Goal: Check status: Check status

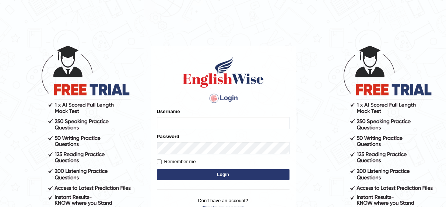
type input "Irum2025"
click at [231, 177] on button "Login" at bounding box center [223, 174] width 133 height 11
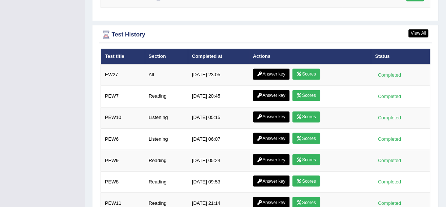
scroll to position [1056, 0]
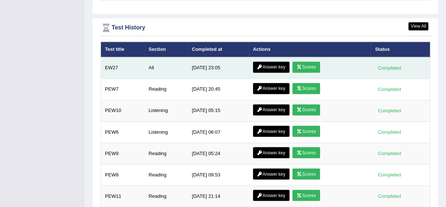
click at [271, 67] on link "Answer key" at bounding box center [271, 67] width 36 height 11
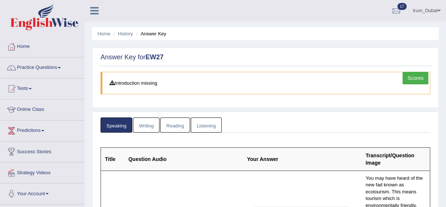
click at [410, 81] on link "Scores" at bounding box center [416, 78] width 26 height 13
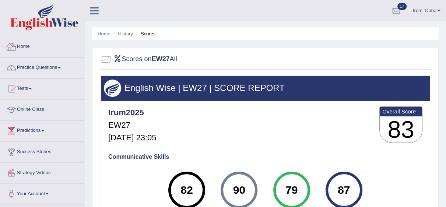
click at [45, 52] on link "Home" at bounding box center [42, 45] width 84 height 18
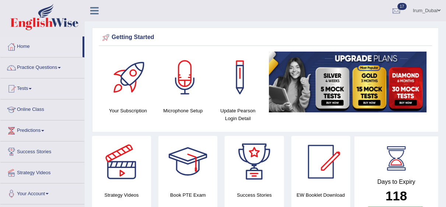
drag, startPoint x: 0, startPoint y: 0, endPoint x: 60, endPoint y: 52, distance: 79.2
